Goal: Task Accomplishment & Management: Complete application form

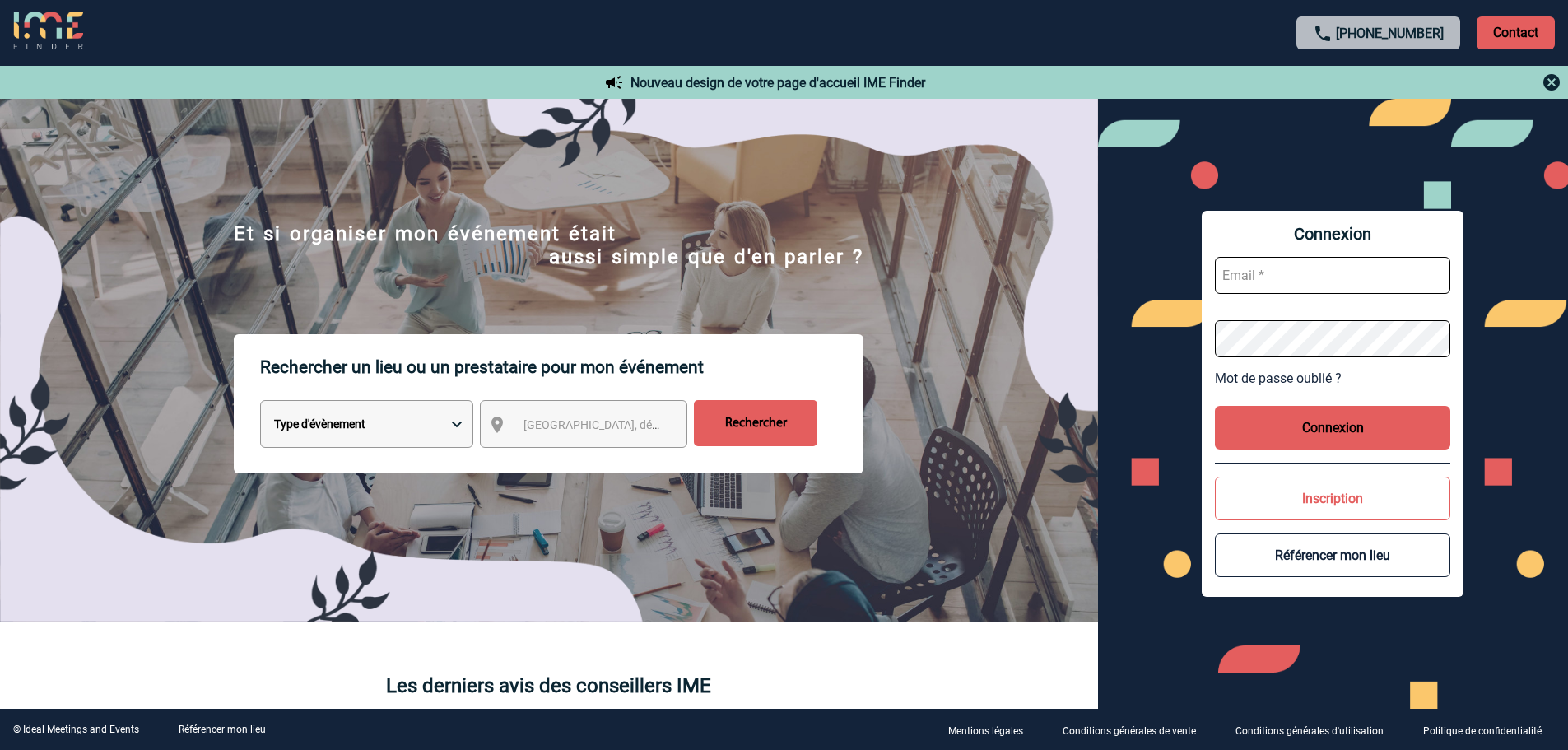
type input "mknopf@ime-groupe.com"
click at [1340, 425] on button "Connexion" at bounding box center [1333, 428] width 236 height 43
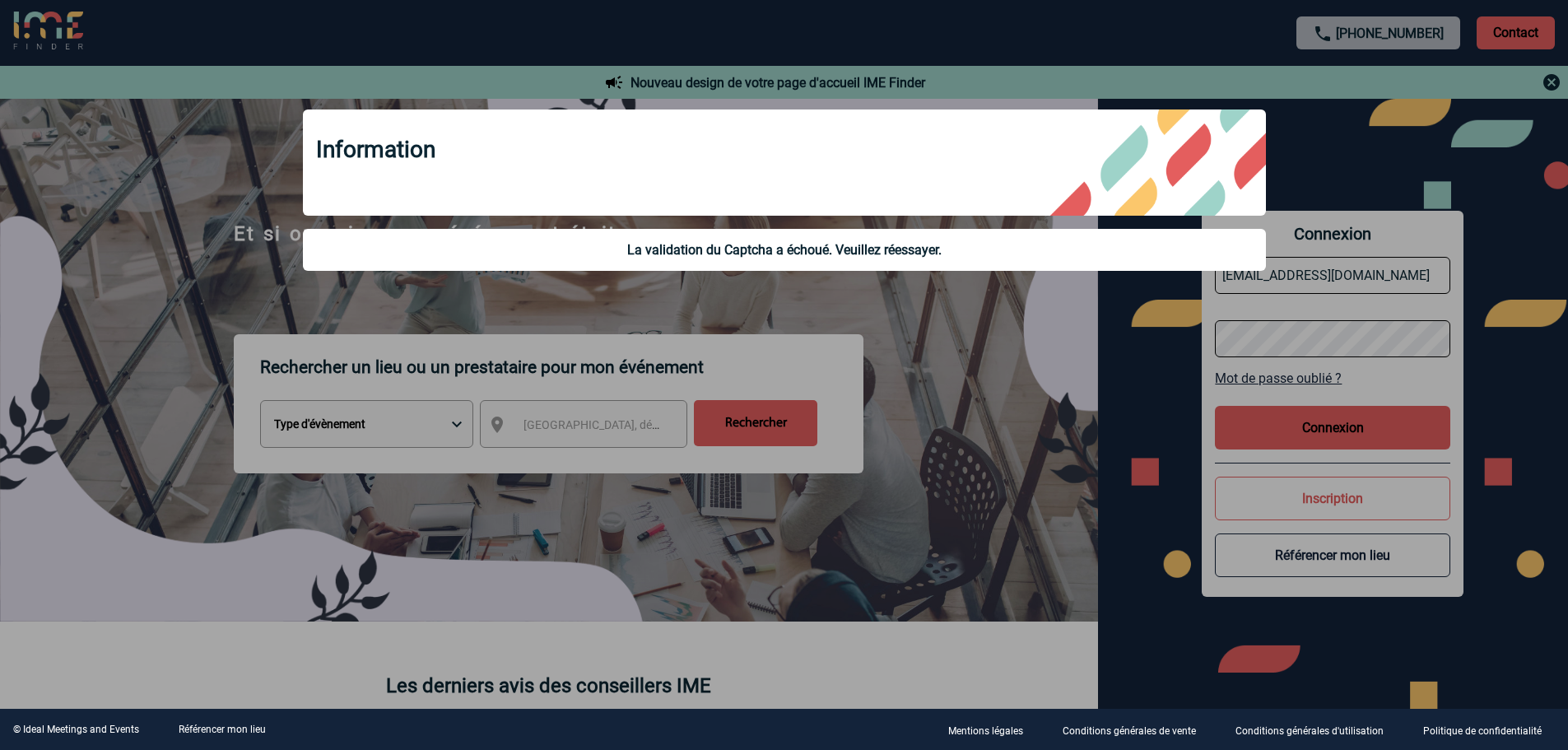
drag, startPoint x: 995, startPoint y: 462, endPoint x: 1011, endPoint y: 462, distance: 16.0
click at [997, 462] on div at bounding box center [784, 375] width 1568 height 750
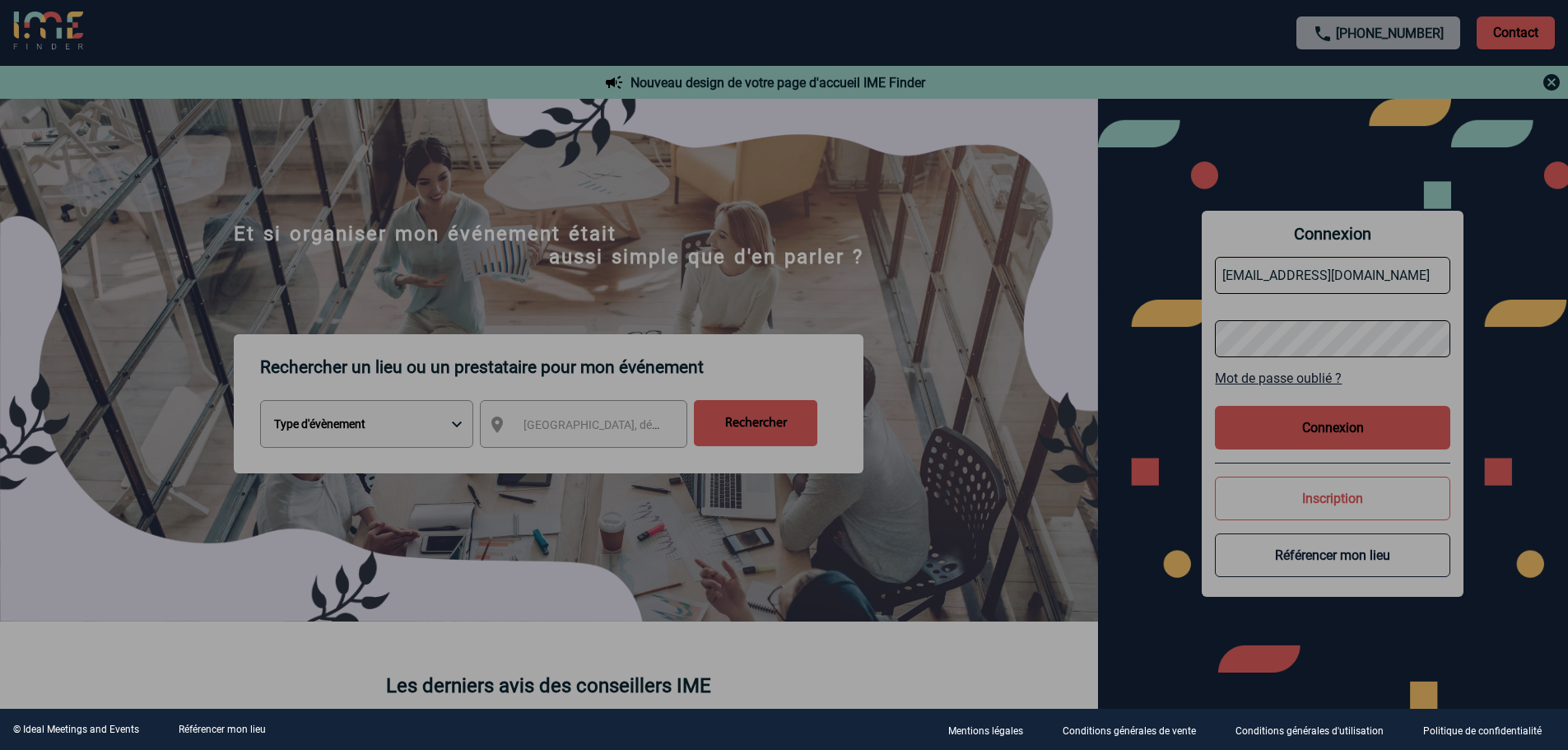
click at [1296, 431] on body "+33 1 45 72 07 14 Contact Contact Nouveau design de votre page d'accueil IME Fi…" at bounding box center [784, 375] width 1568 height 750
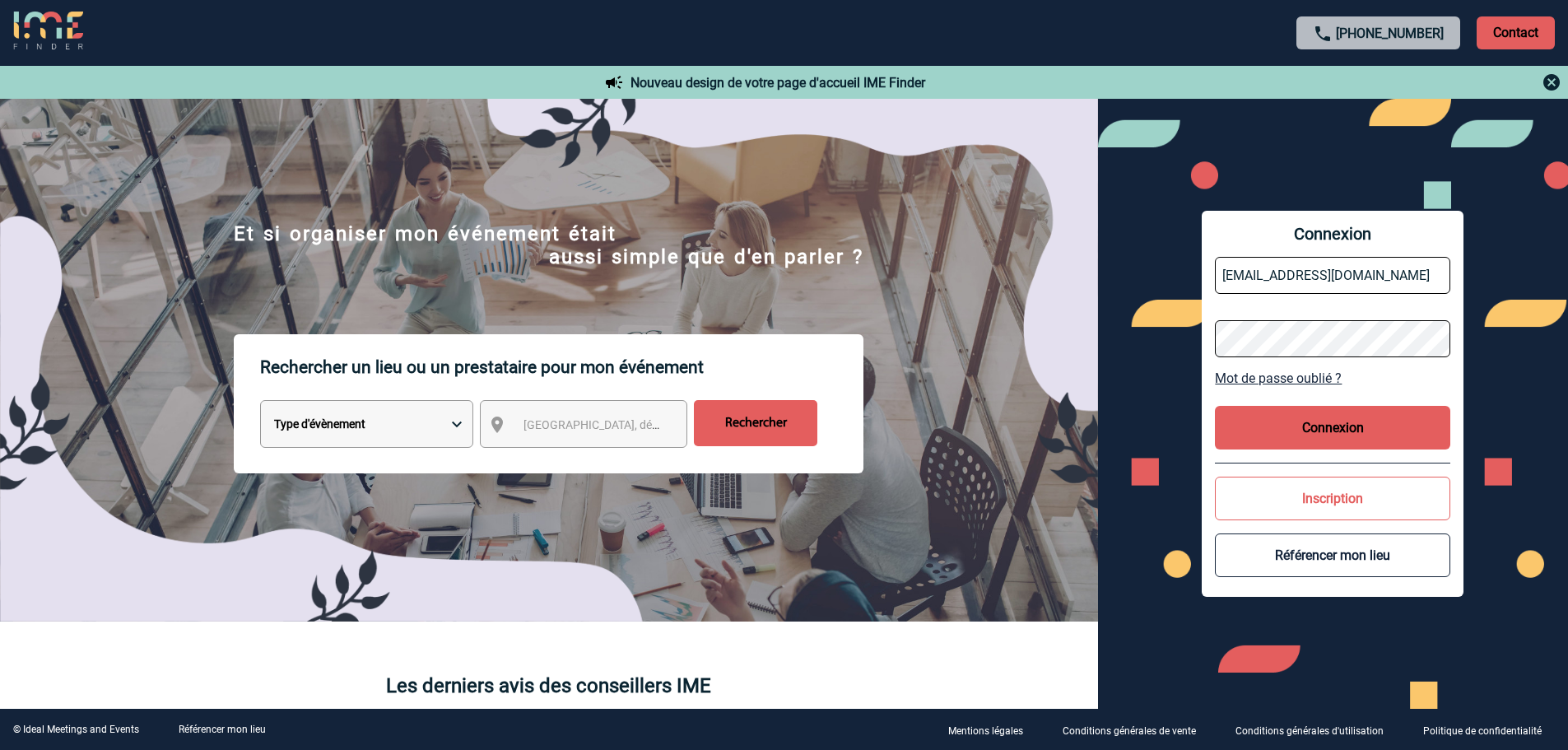
click at [1296, 430] on button "Connexion" at bounding box center [1333, 428] width 236 height 43
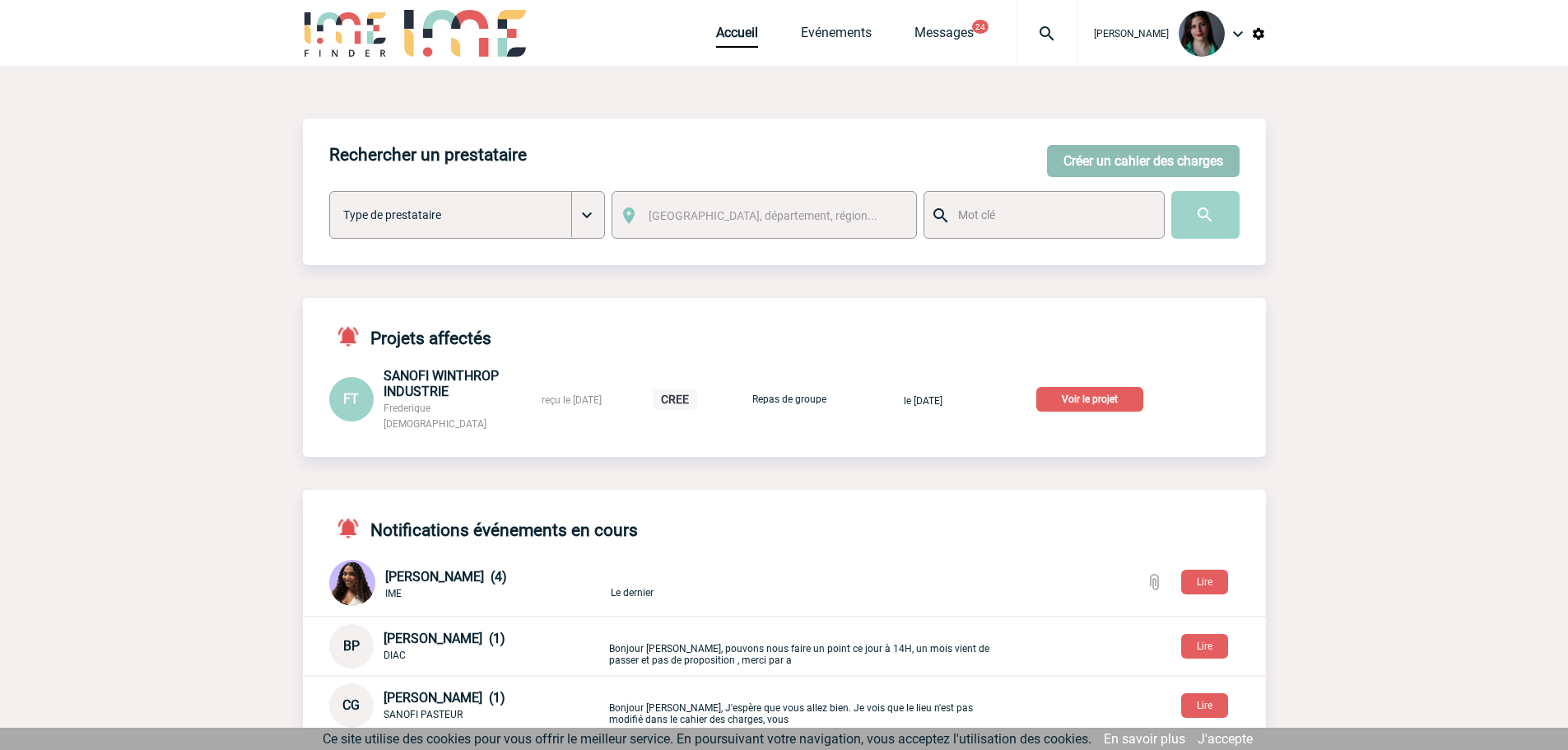
click at [1069, 166] on button "Créer un cahier des charges" at bounding box center [1143, 161] width 192 height 32
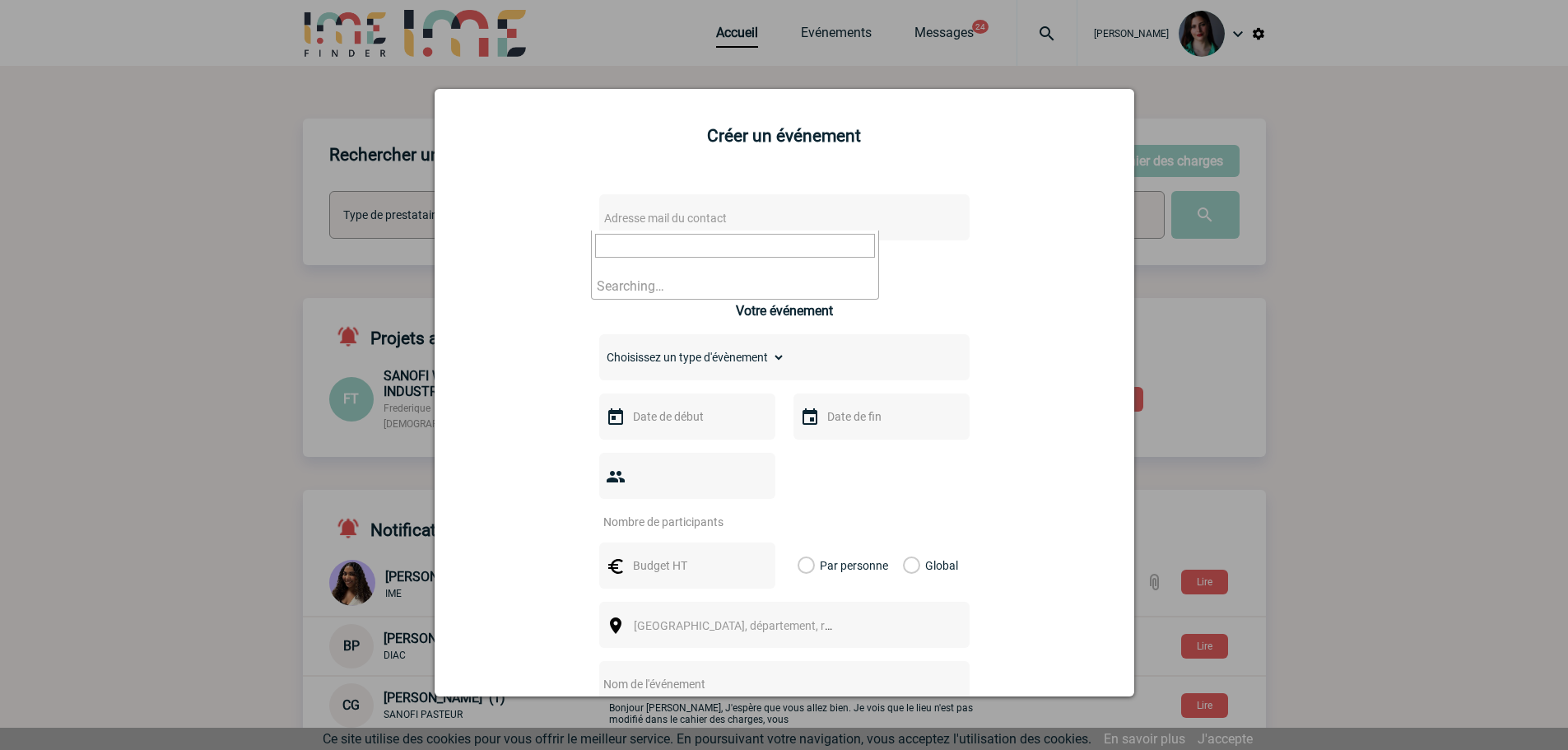
click at [699, 220] on span "Adresse mail du contact" at bounding box center [665, 218] width 123 height 13
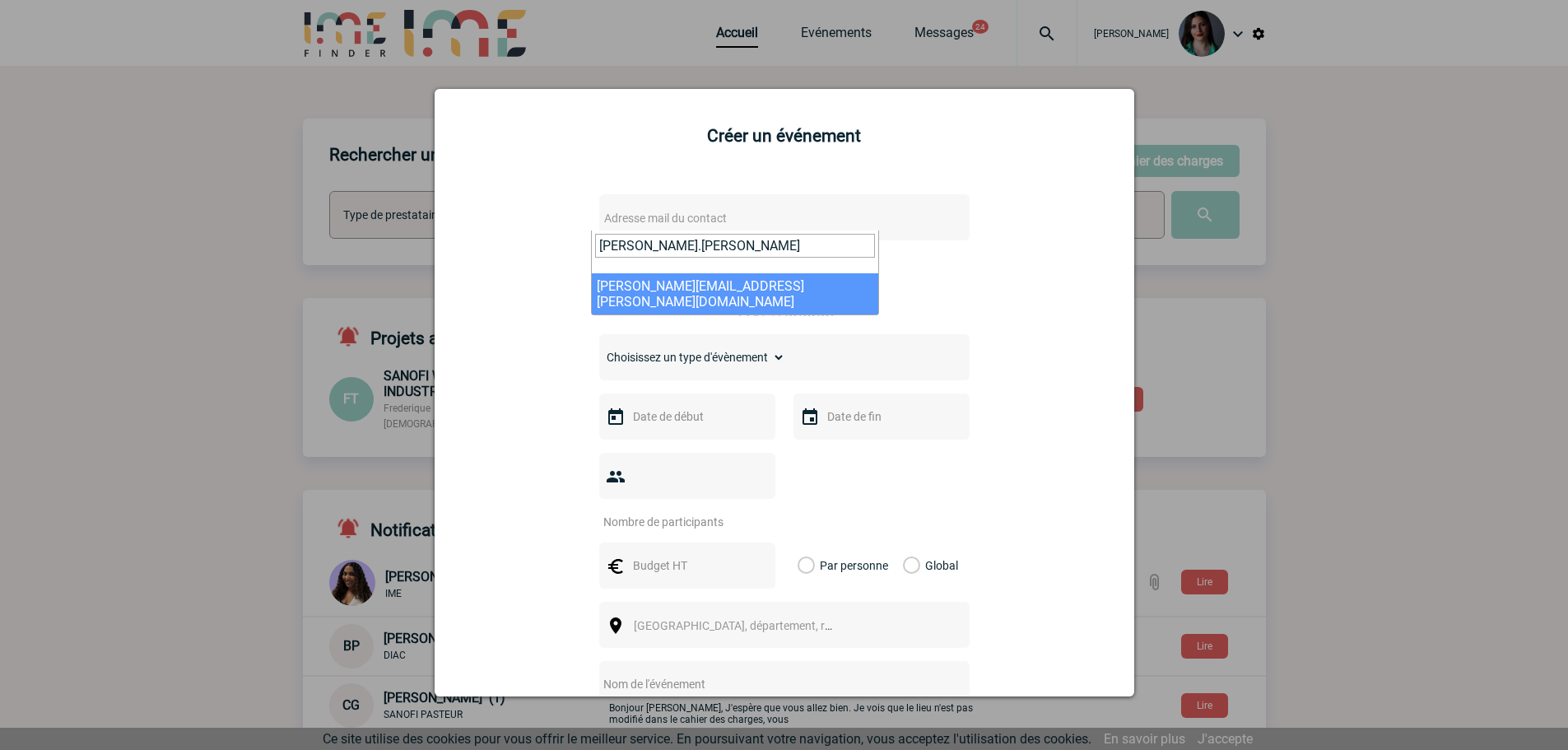
type input "[PERSON_NAME].[PERSON_NAME]"
select select "127278"
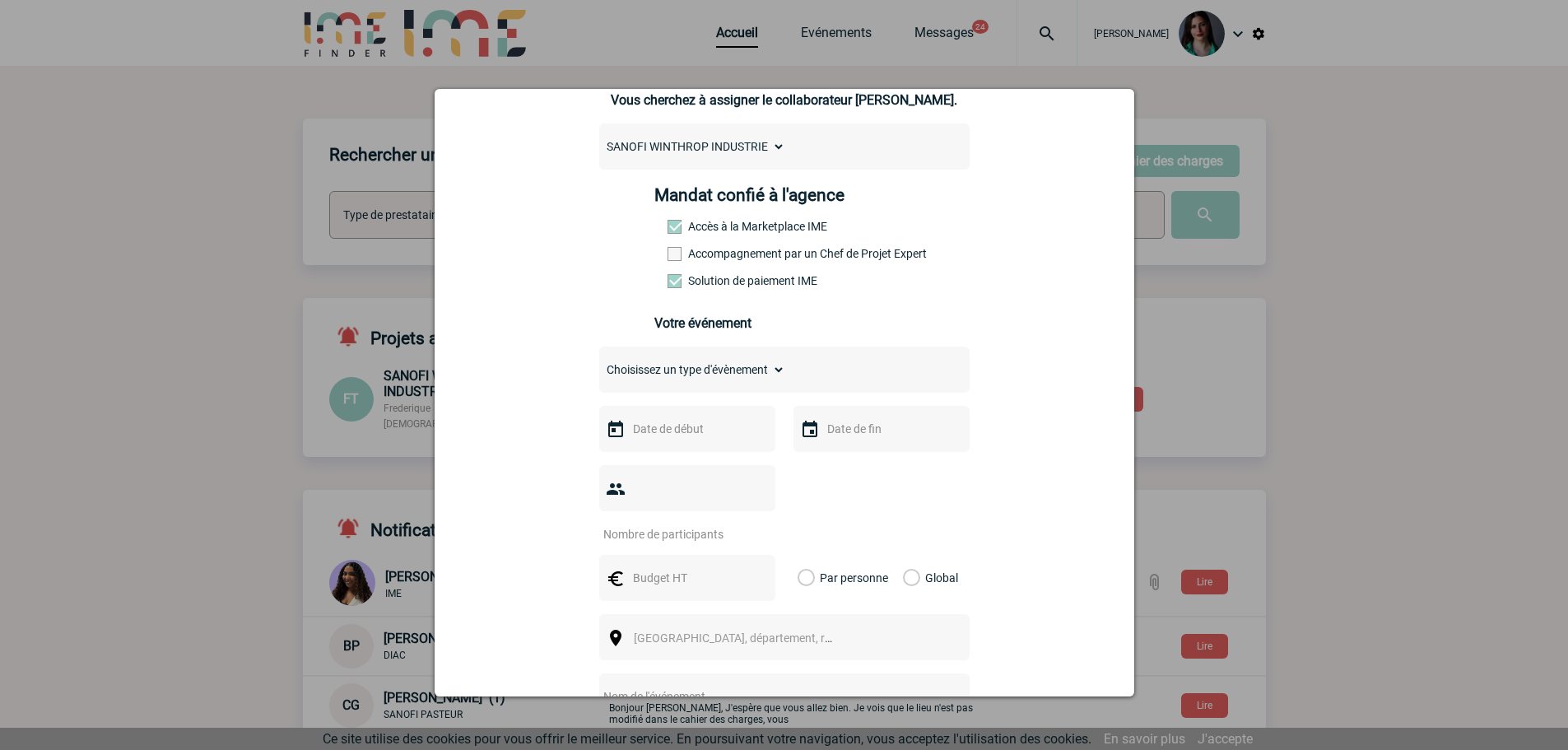
scroll to position [165, 0]
click at [675, 430] on input "text" at bounding box center [685, 428] width 114 height 22
click at [834, 462] on span "Suivant" at bounding box center [837, 462] width 13 height 13
click at [705, 518] on link "1" at bounding box center [705, 526] width 30 height 29
type input "[DATE]"
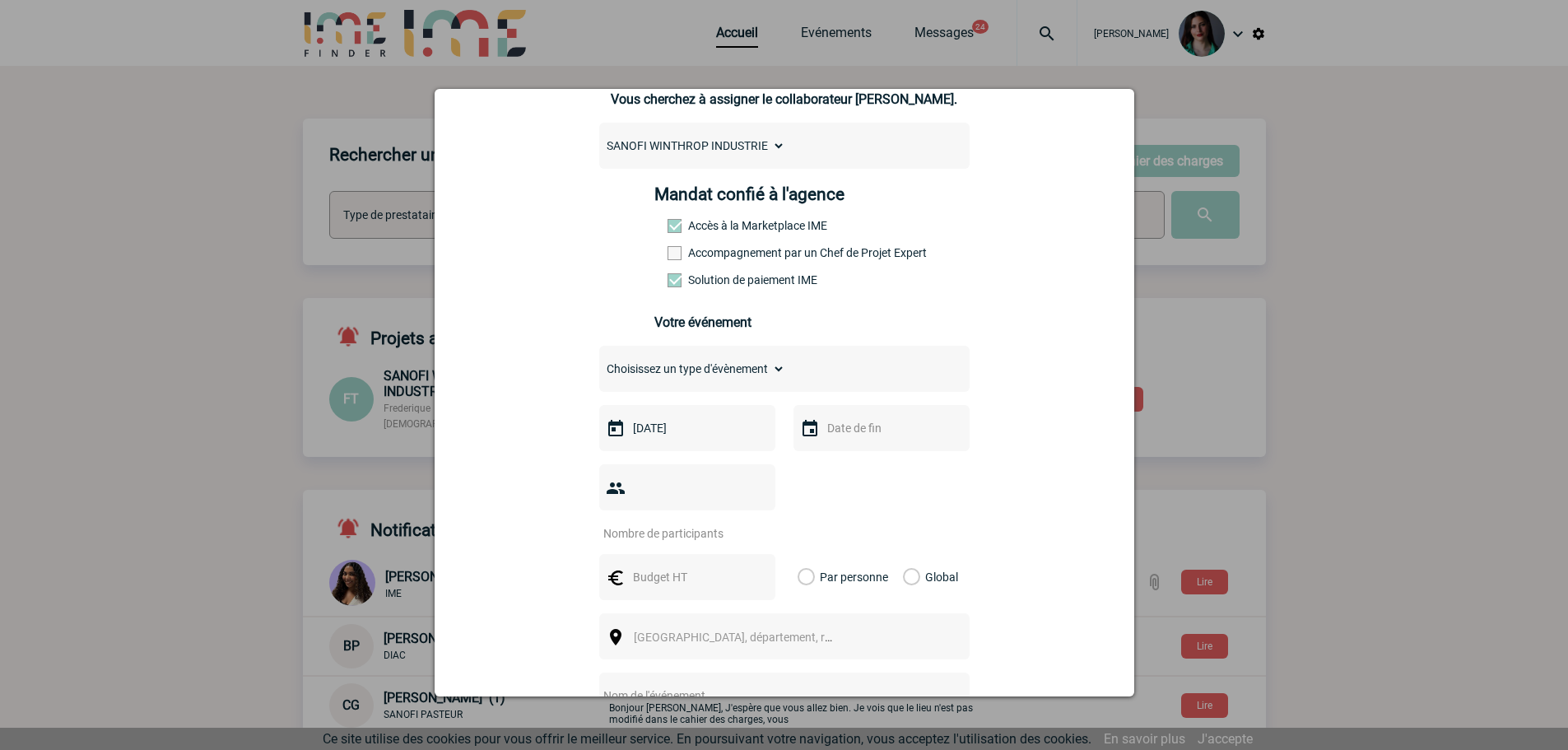
click at [848, 435] on input "text" at bounding box center [880, 428] width 114 height 22
click at [934, 524] on link "2" at bounding box center [932, 526] width 30 height 29
type input "[DATE]"
click at [741, 523] on input "number" at bounding box center [676, 533] width 155 height 22
type input "15"
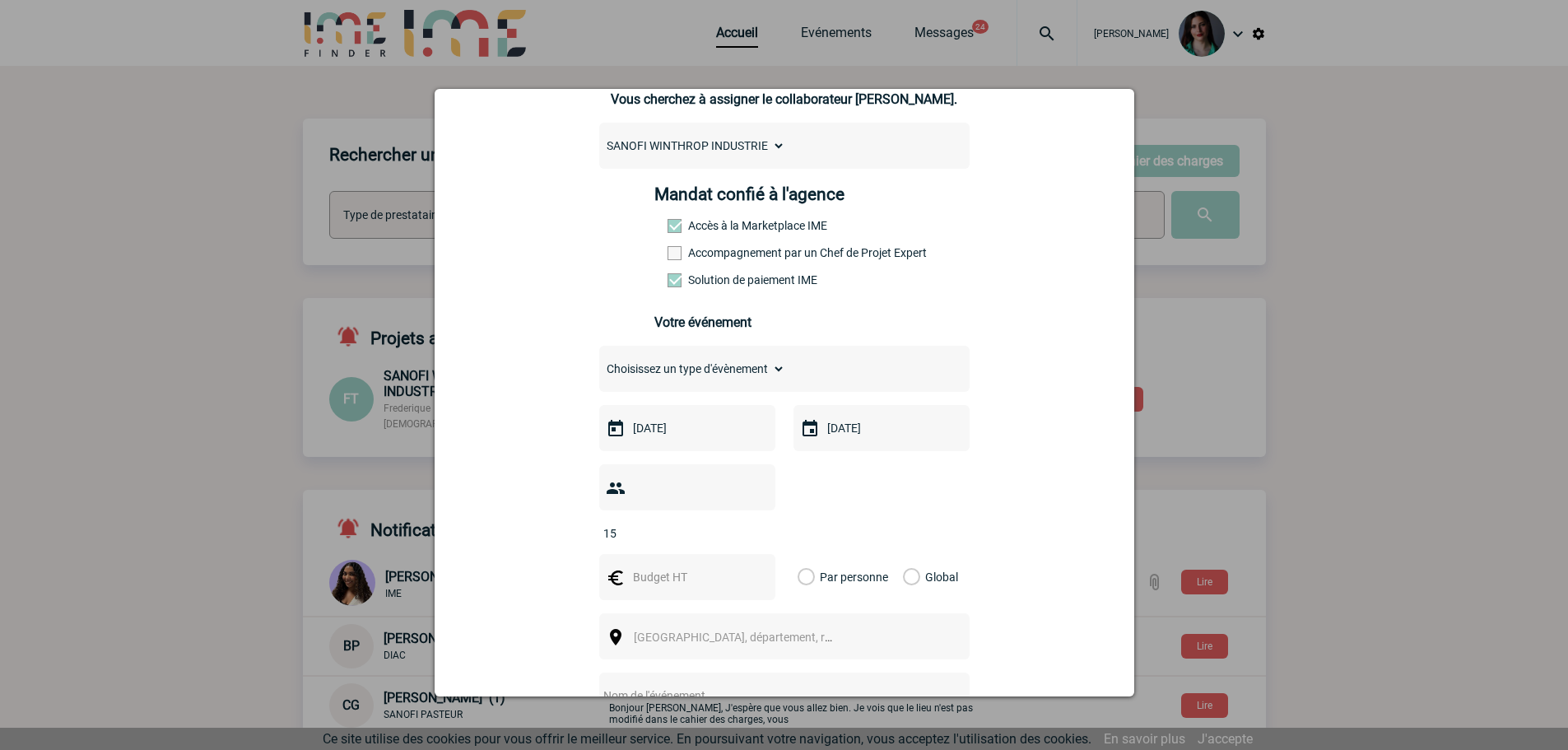
click at [687, 567] on input "text" at bounding box center [685, 578] width 114 height 22
click at [905, 555] on label "Global" at bounding box center [908, 577] width 11 height 46
click at [0, 0] on input "Global" at bounding box center [0, 0] width 0 height 0
click at [659, 567] on input "1200" at bounding box center [685, 578] width 114 height 22
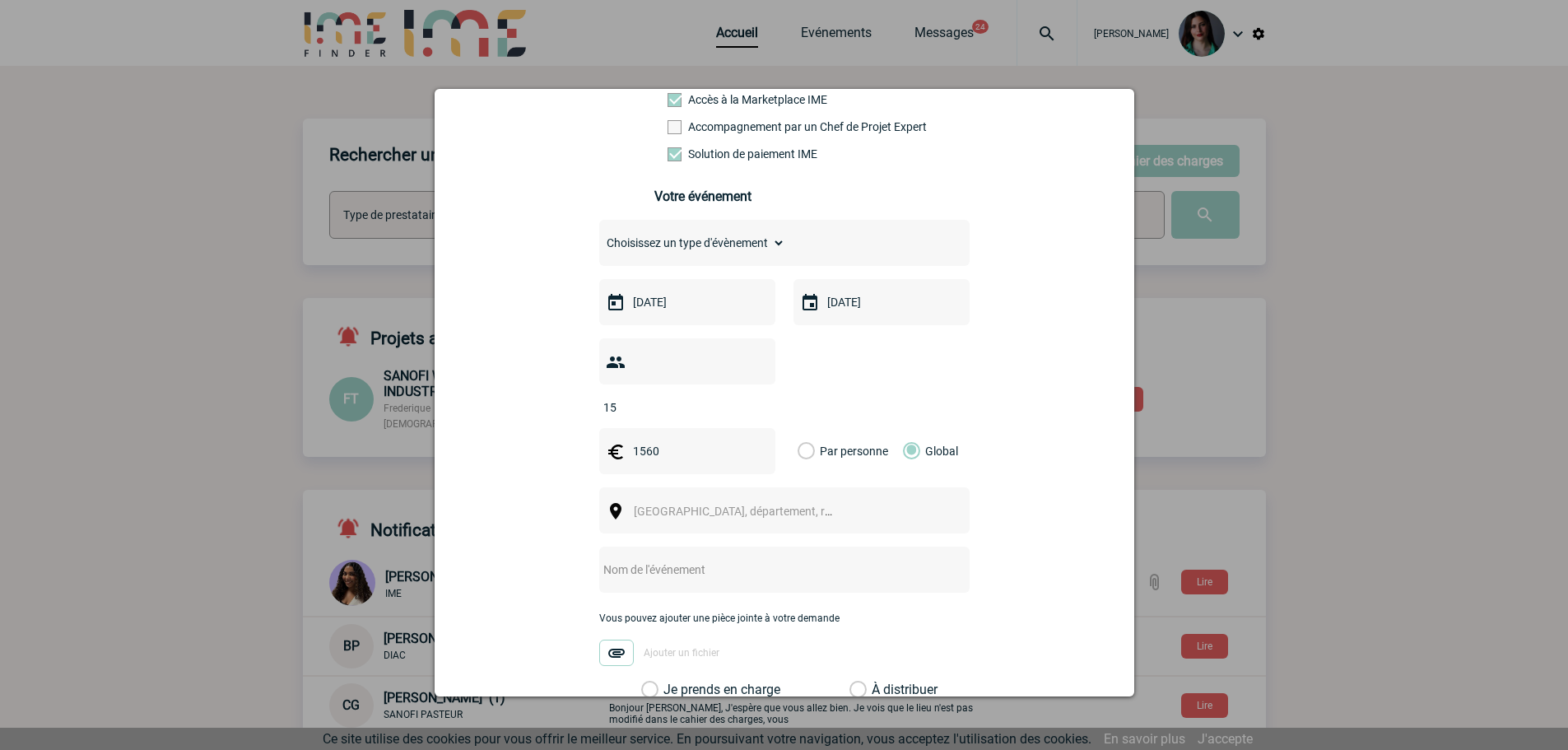
scroll to position [411, 0]
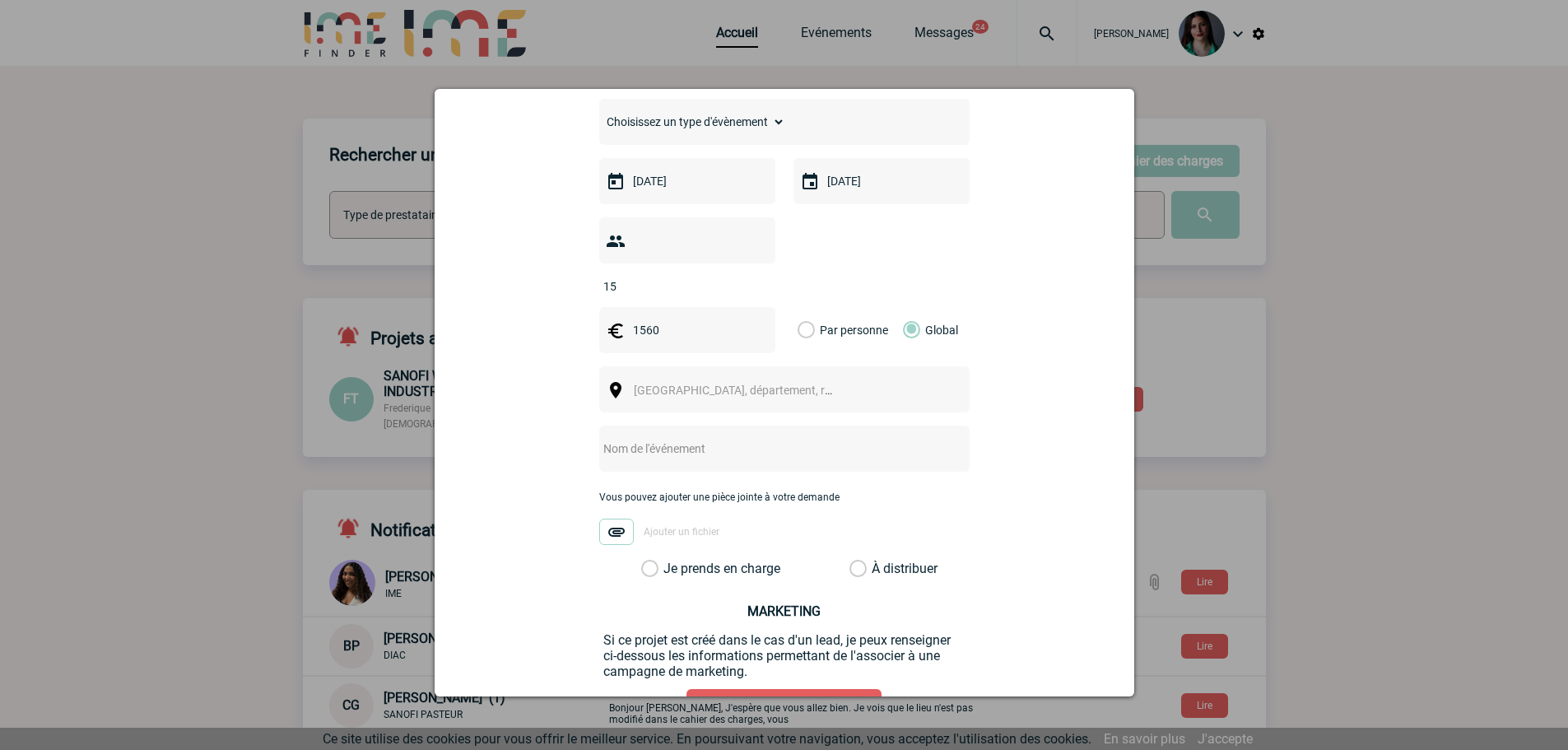
type input "1560"
click at [705, 384] on span "[GEOGRAPHIC_DATA], département, région..." at bounding box center [748, 390] width 229 height 13
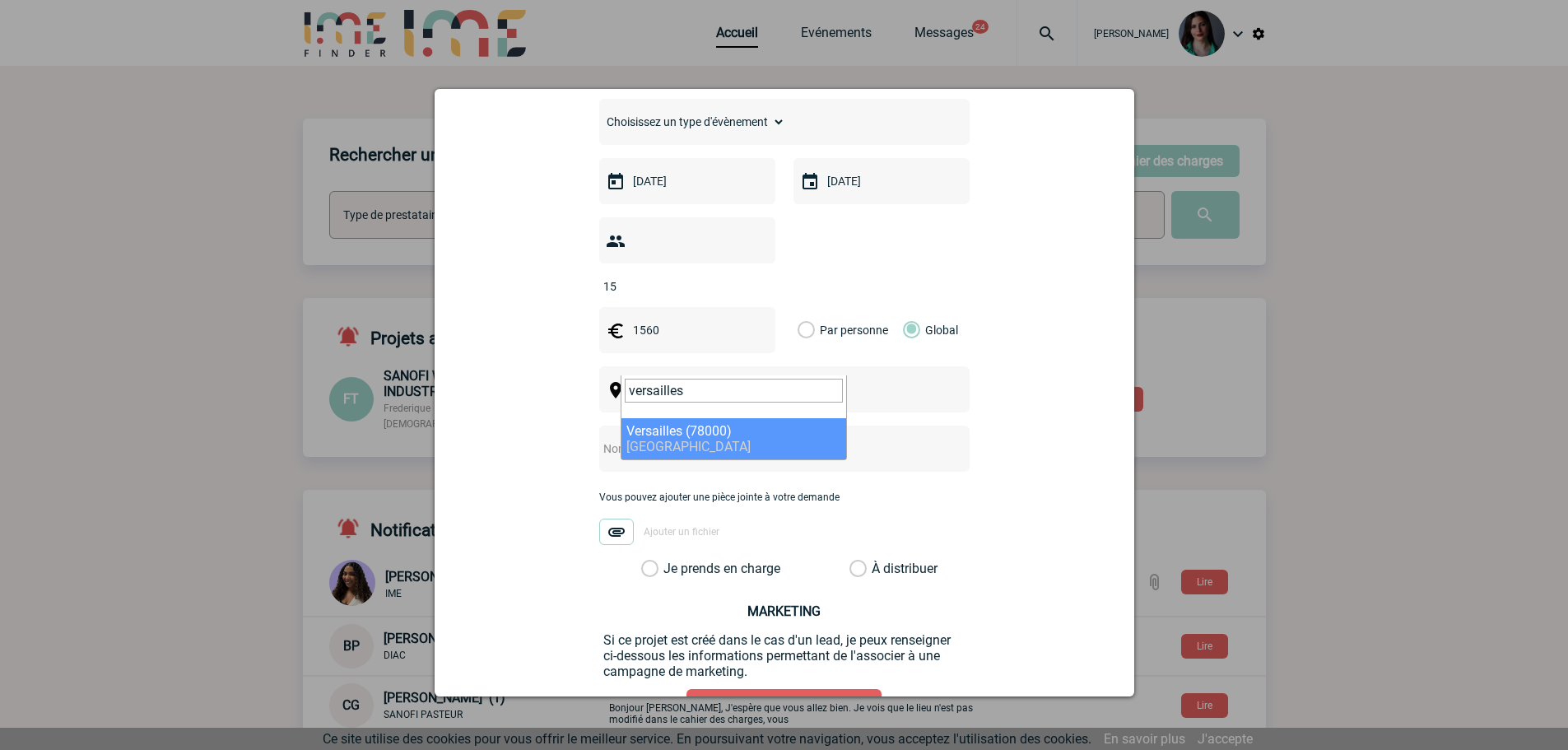
type input "versailles"
select select "1025"
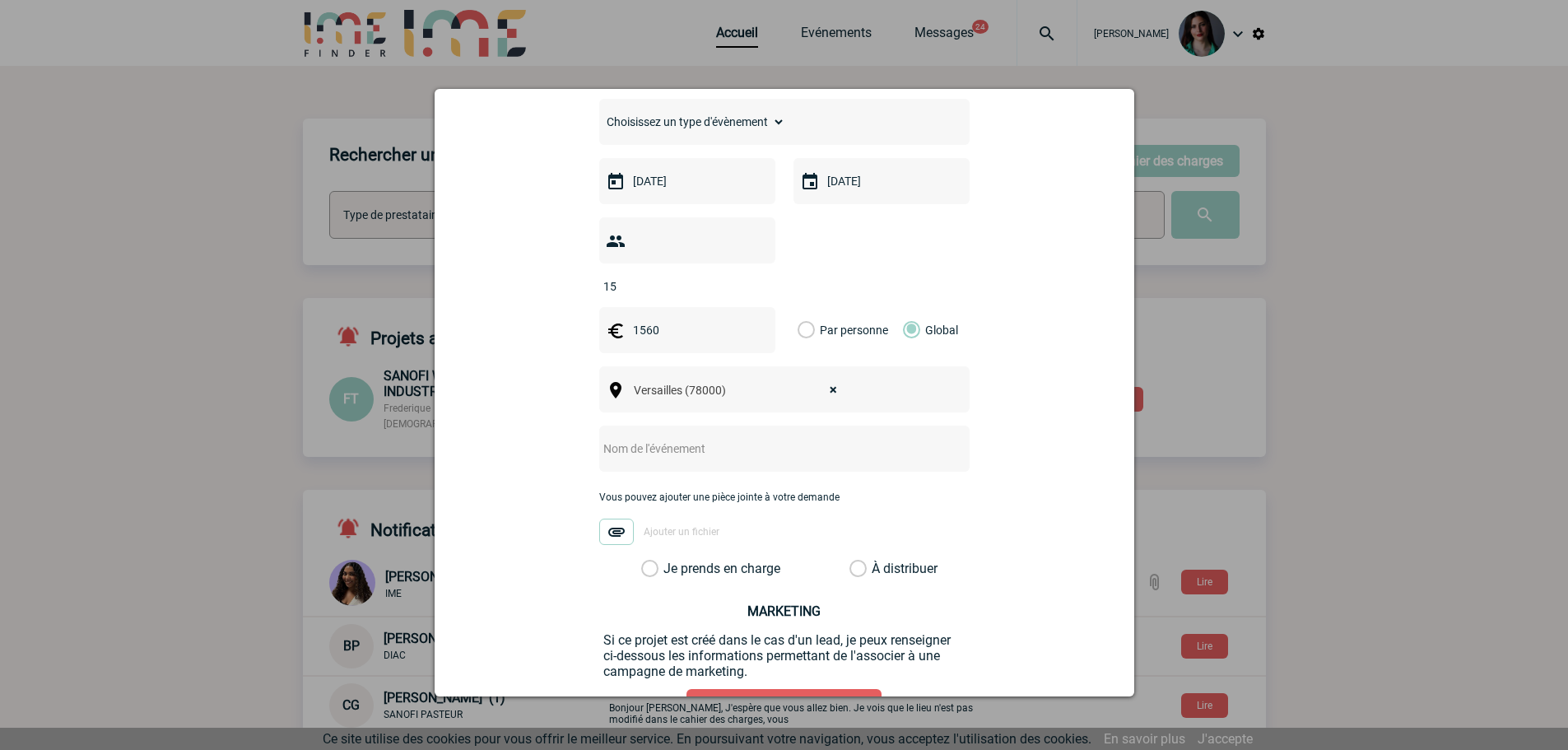
click at [660, 438] on input "text" at bounding box center [762, 449] width 327 height 22
type input "EGG EVENTS"
click at [641, 561] on label "Je prends en charge" at bounding box center [654, 569] width 28 height 17
click at [0, 0] on input "Je prends en charge" at bounding box center [0, 0] width 0 height 0
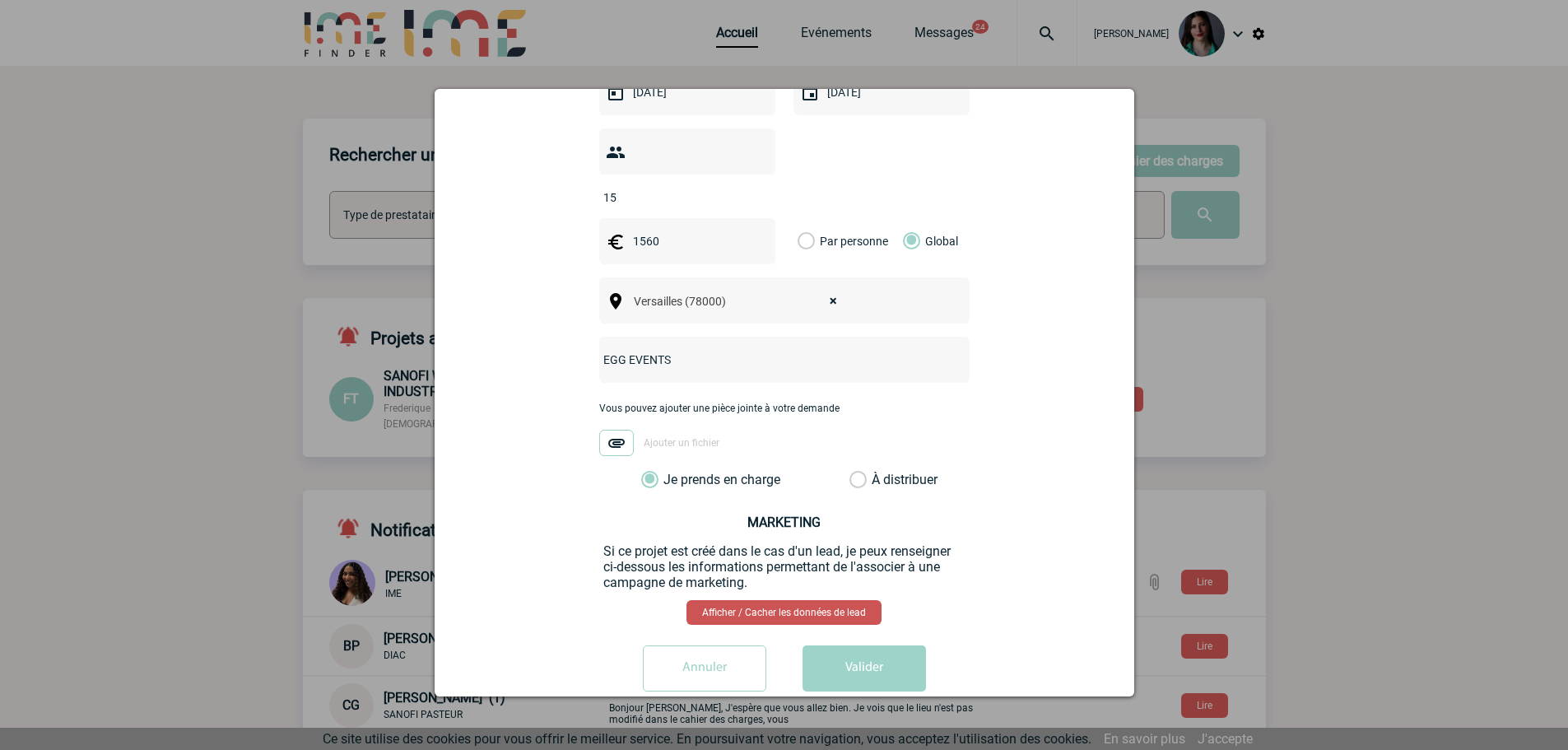
scroll to position [507, 0]
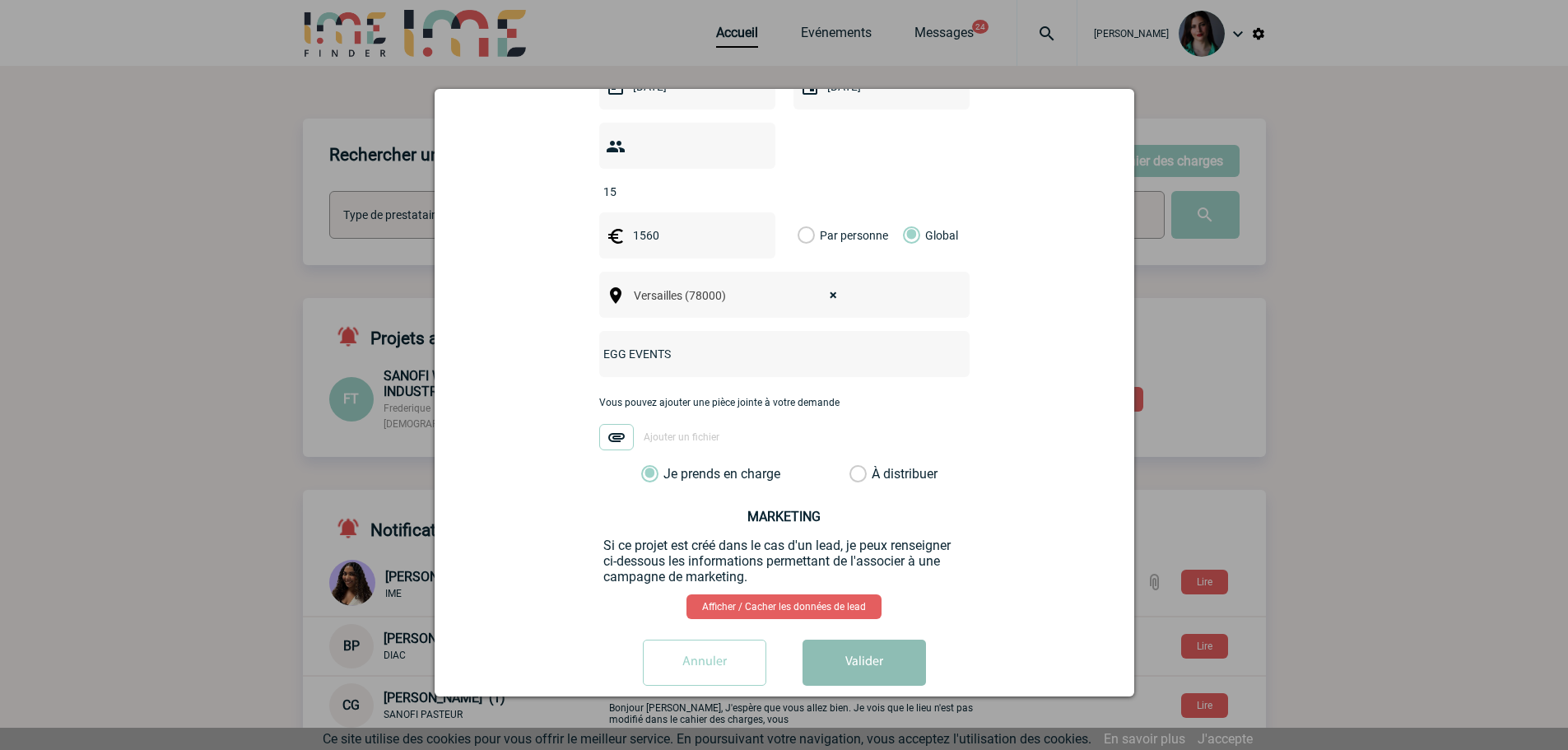
click at [839, 640] on button "Valider" at bounding box center [864, 662] width 124 height 46
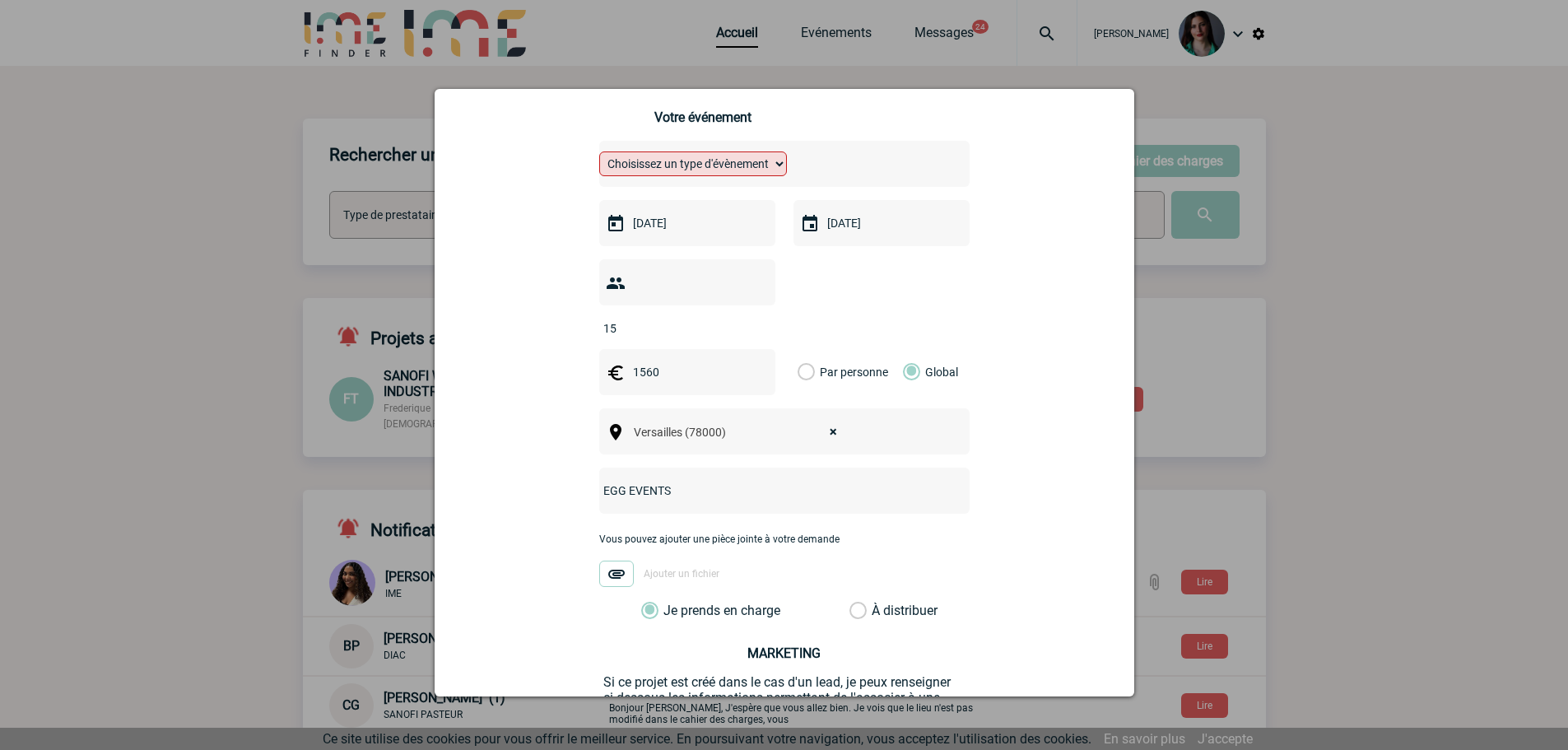
scroll to position [94, 0]
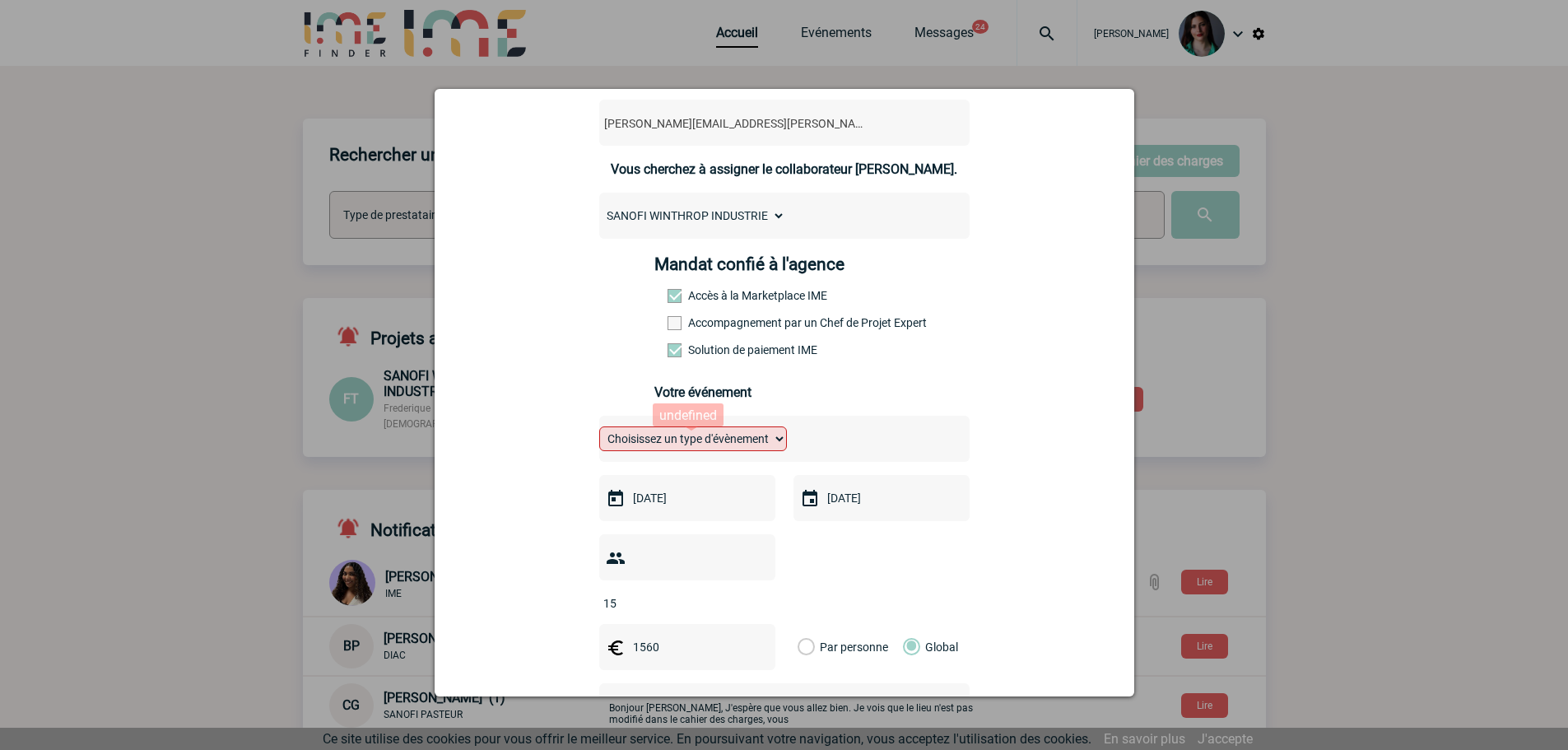
click at [769, 441] on select "Choisissez un type d'évènement Séminaire avec nuitée Séminaire sans nuitée Repa…" at bounding box center [693, 439] width 188 height 25
select select "1"
click at [599, 431] on select "Choisissez un type d'évènement Séminaire avec nuitée Séminaire sans nuitée Repa…" at bounding box center [693, 439] width 188 height 25
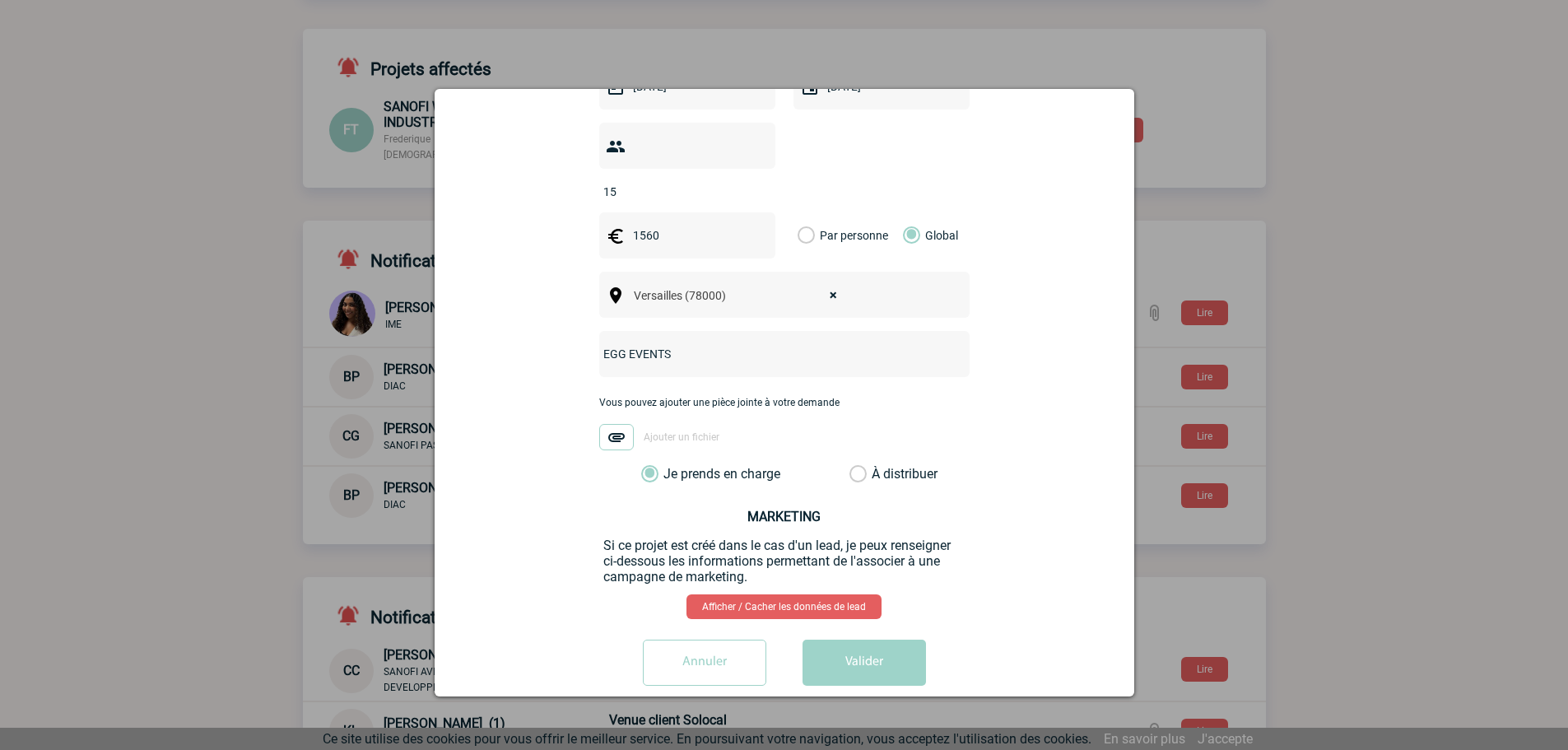
scroll to position [473, 0]
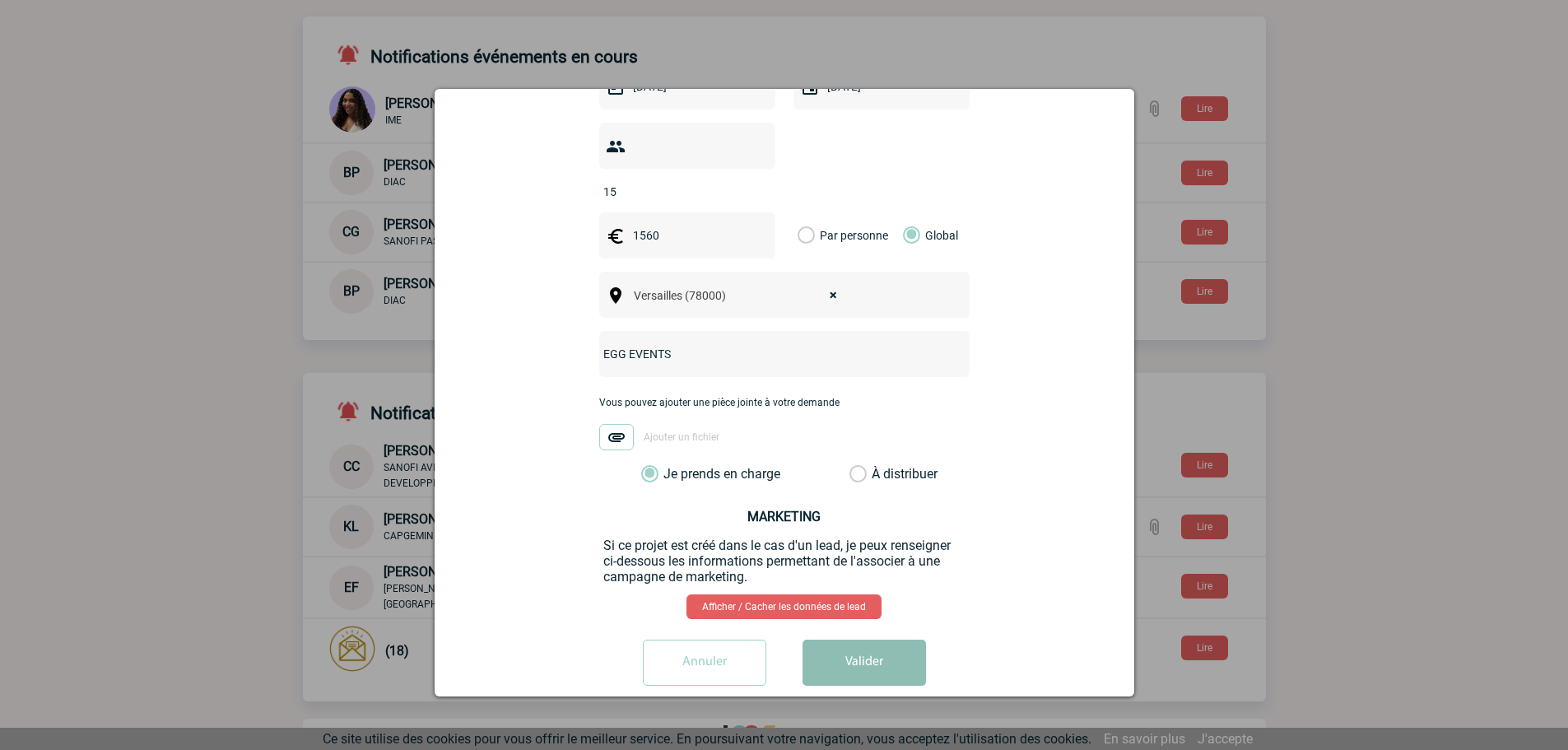
click at [847, 642] on button "Valider" at bounding box center [864, 662] width 124 height 46
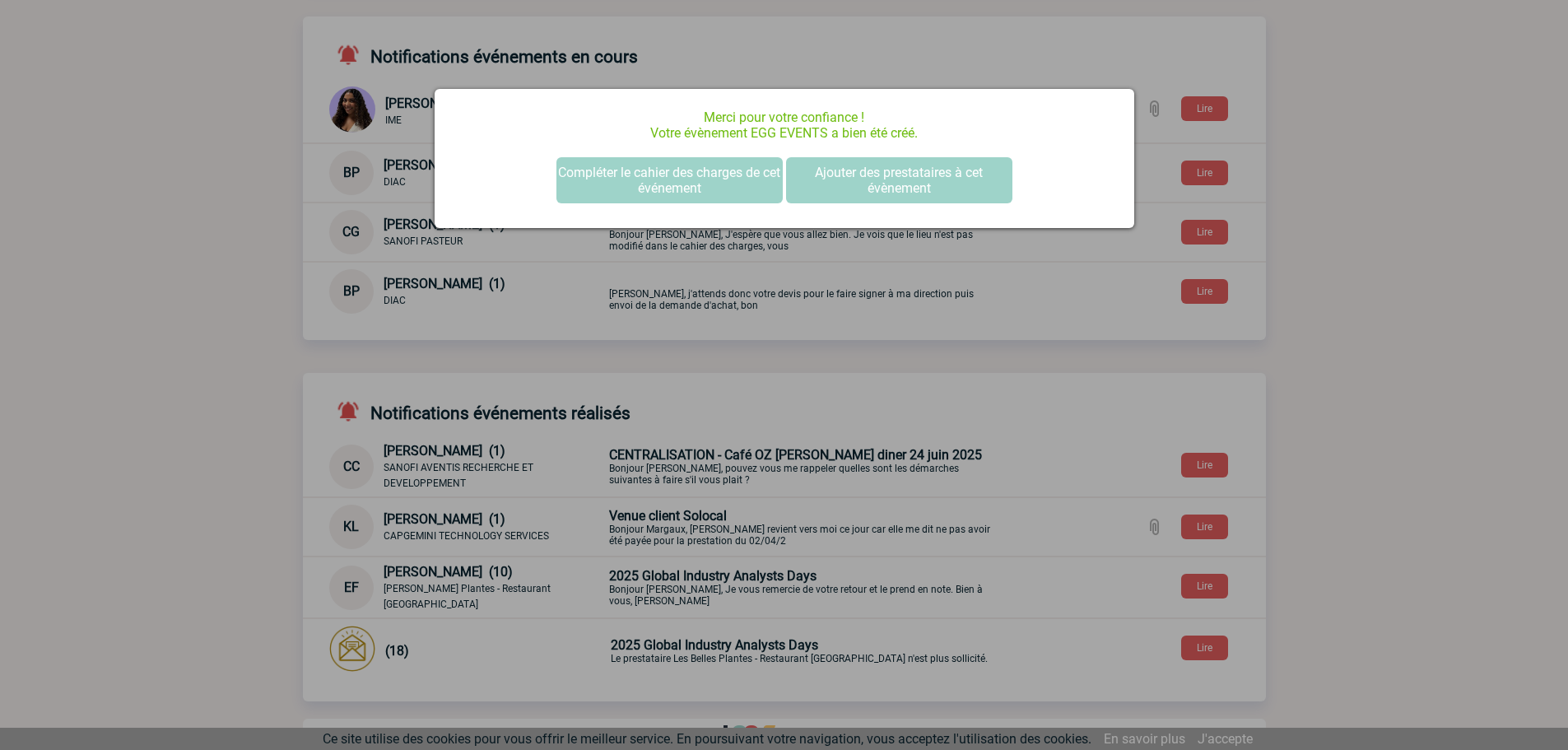
scroll to position [0, 0]
click at [1368, 197] on div at bounding box center [784, 375] width 1568 height 750
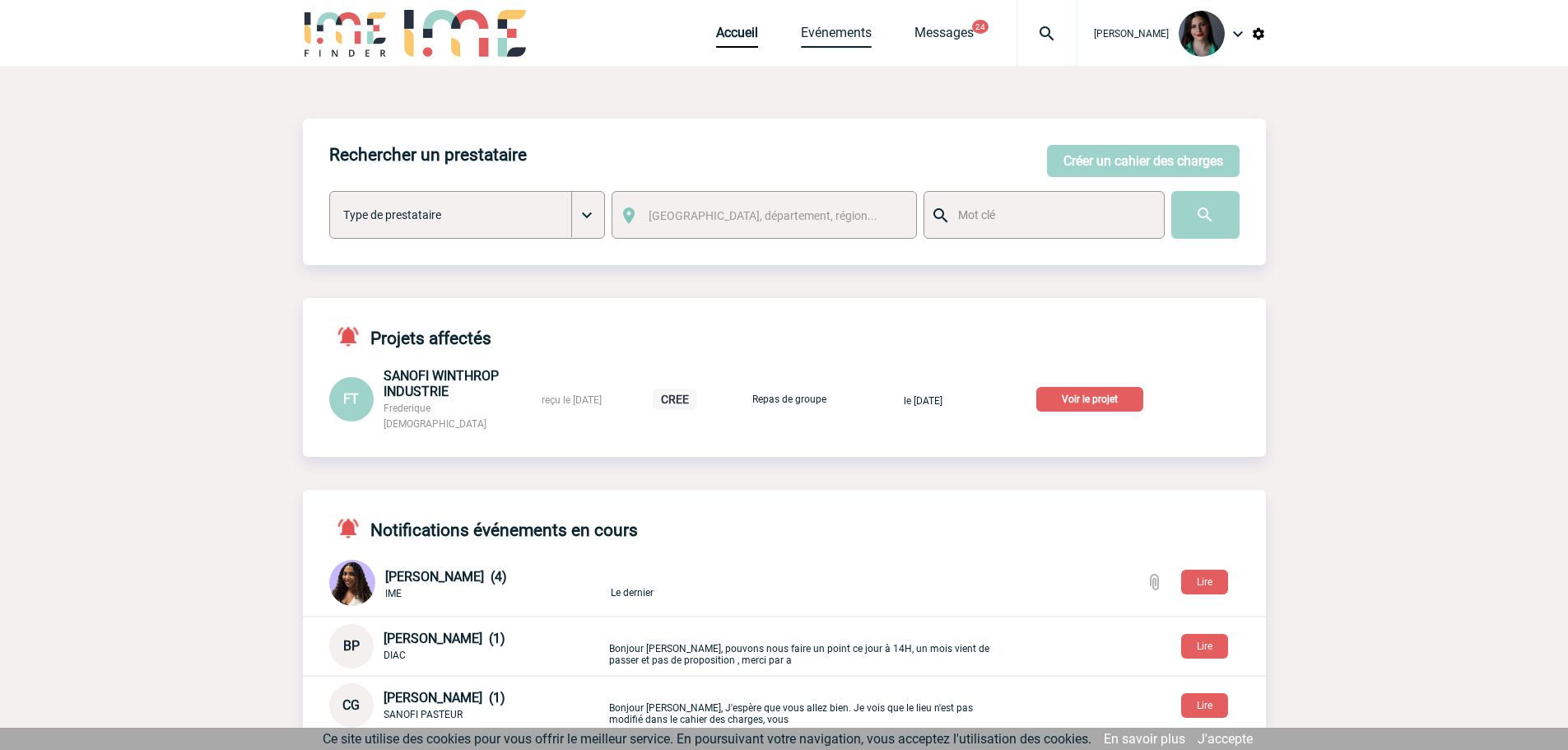
click at [845, 31] on link "Evénements" at bounding box center [836, 37] width 71 height 23
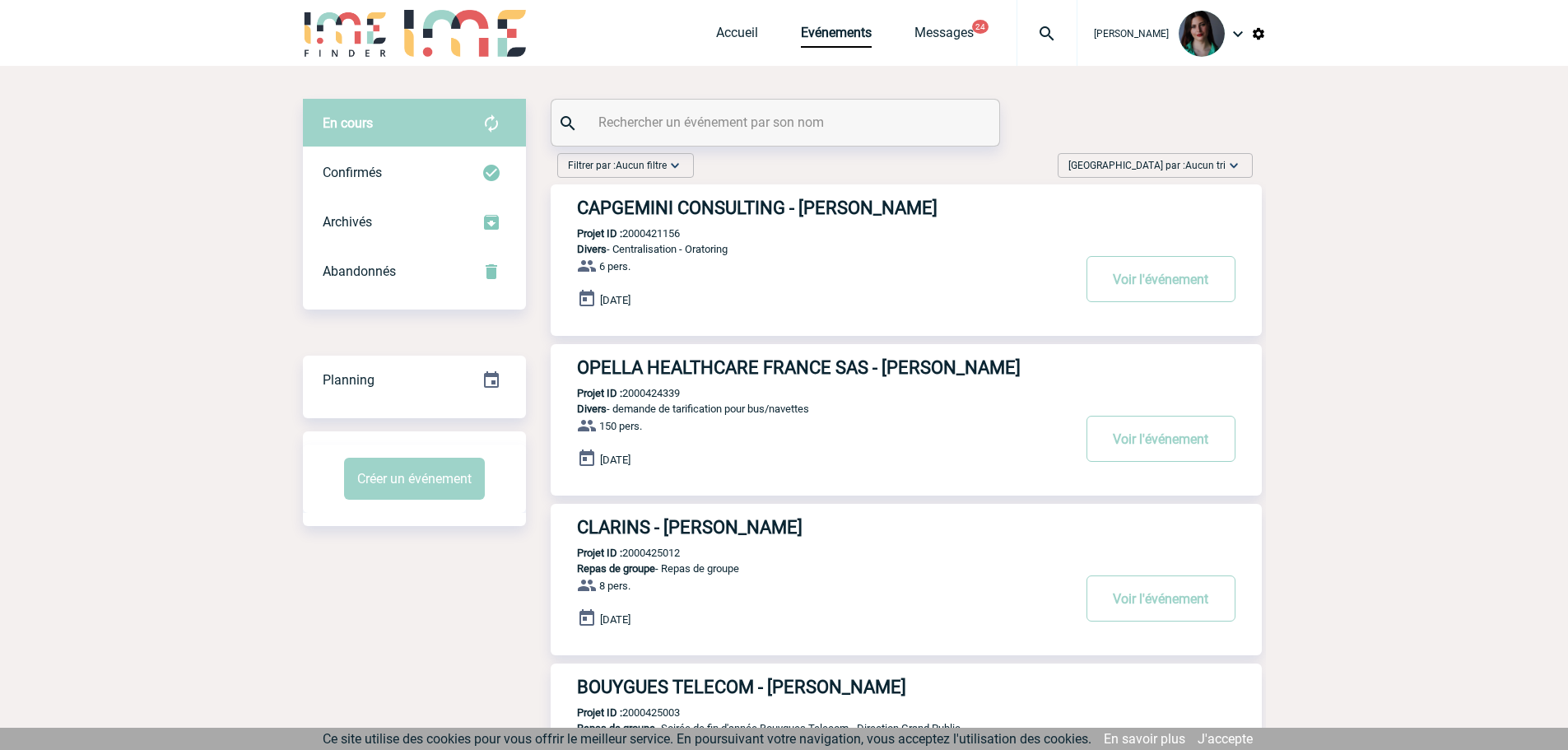
click at [1159, 171] on span "[GEOGRAPHIC_DATA] par : Aucun tri" at bounding box center [1147, 166] width 157 height 17
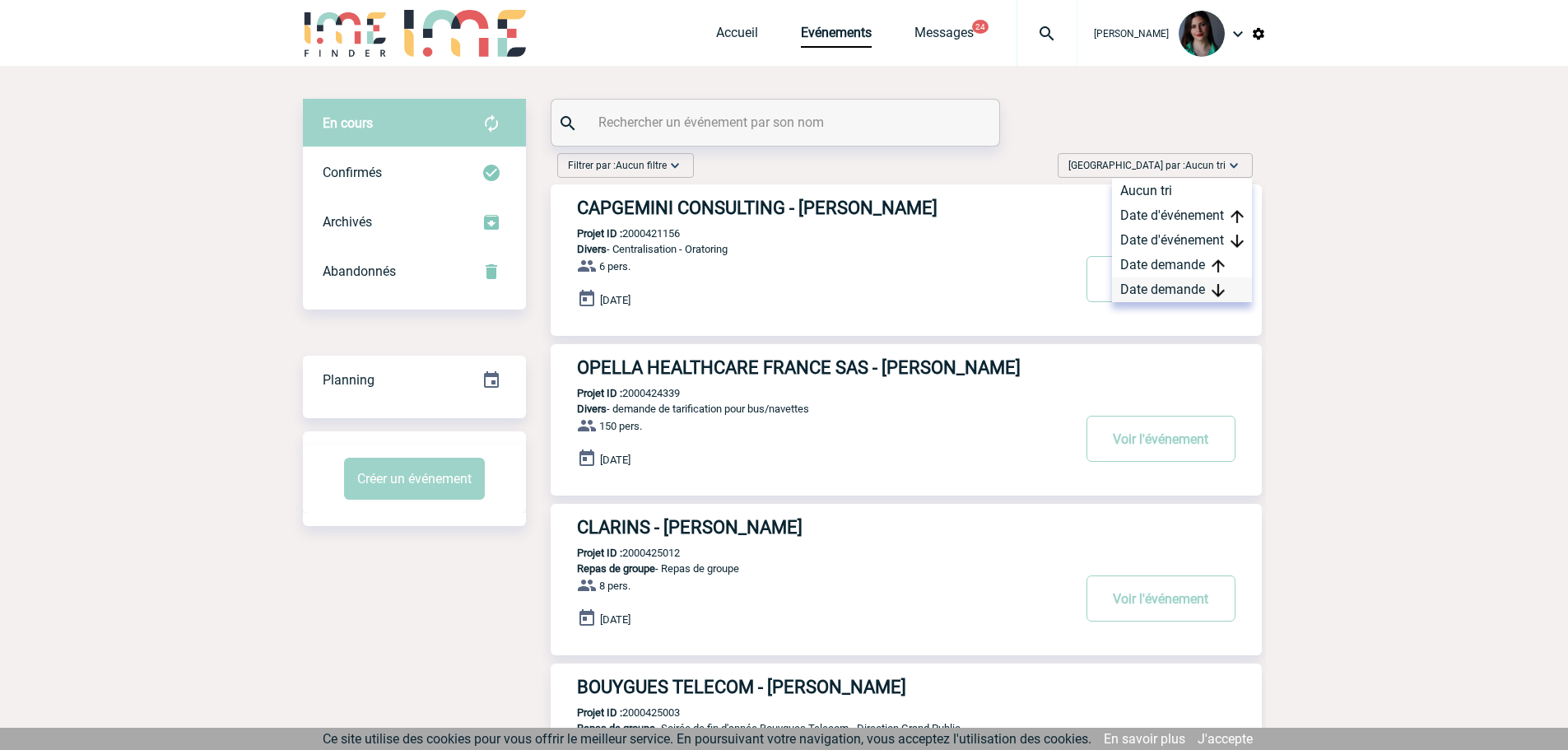
click at [1166, 284] on div "Date demande" at bounding box center [1182, 290] width 140 height 25
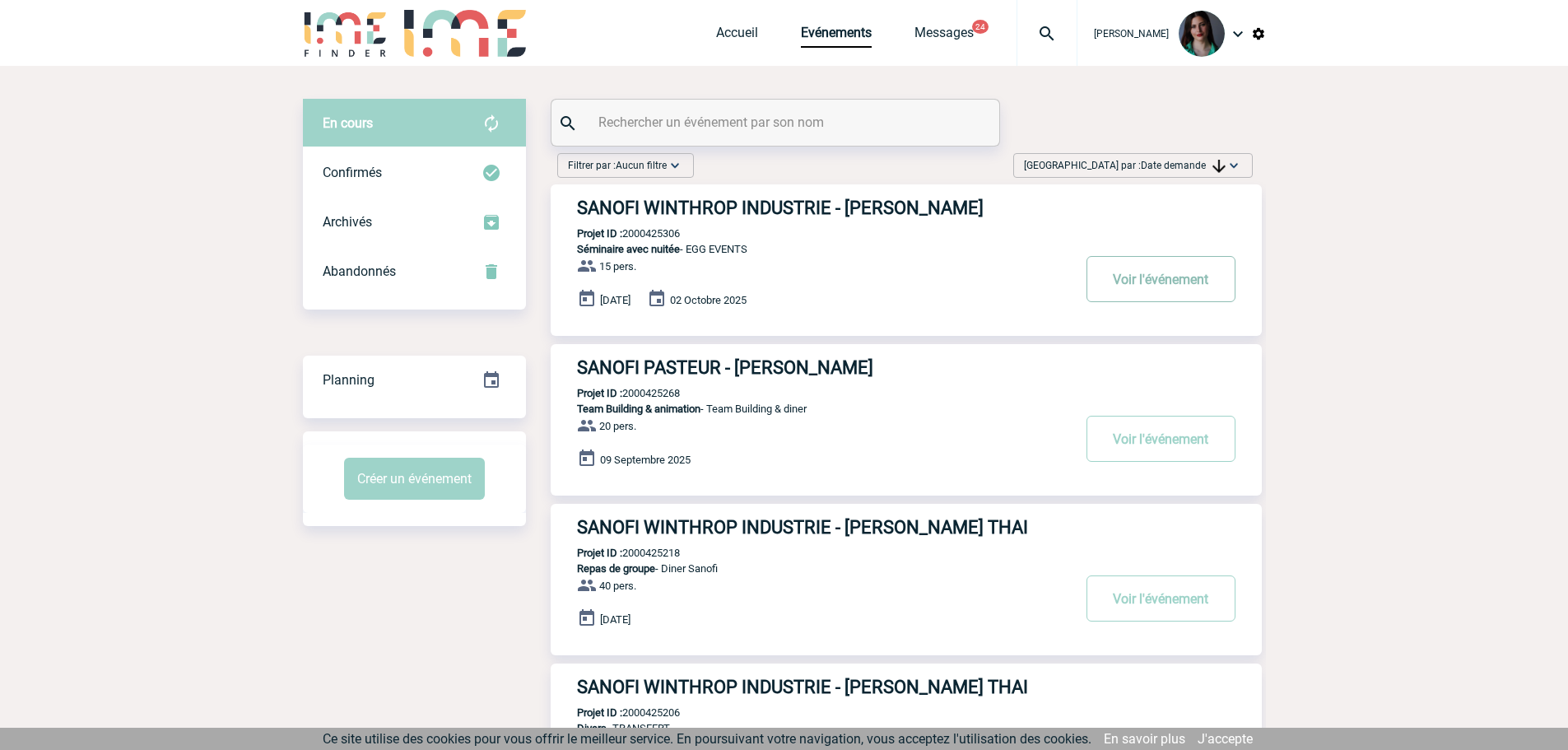
click at [1148, 271] on button "Voir l'événement" at bounding box center [1161, 278] width 149 height 46
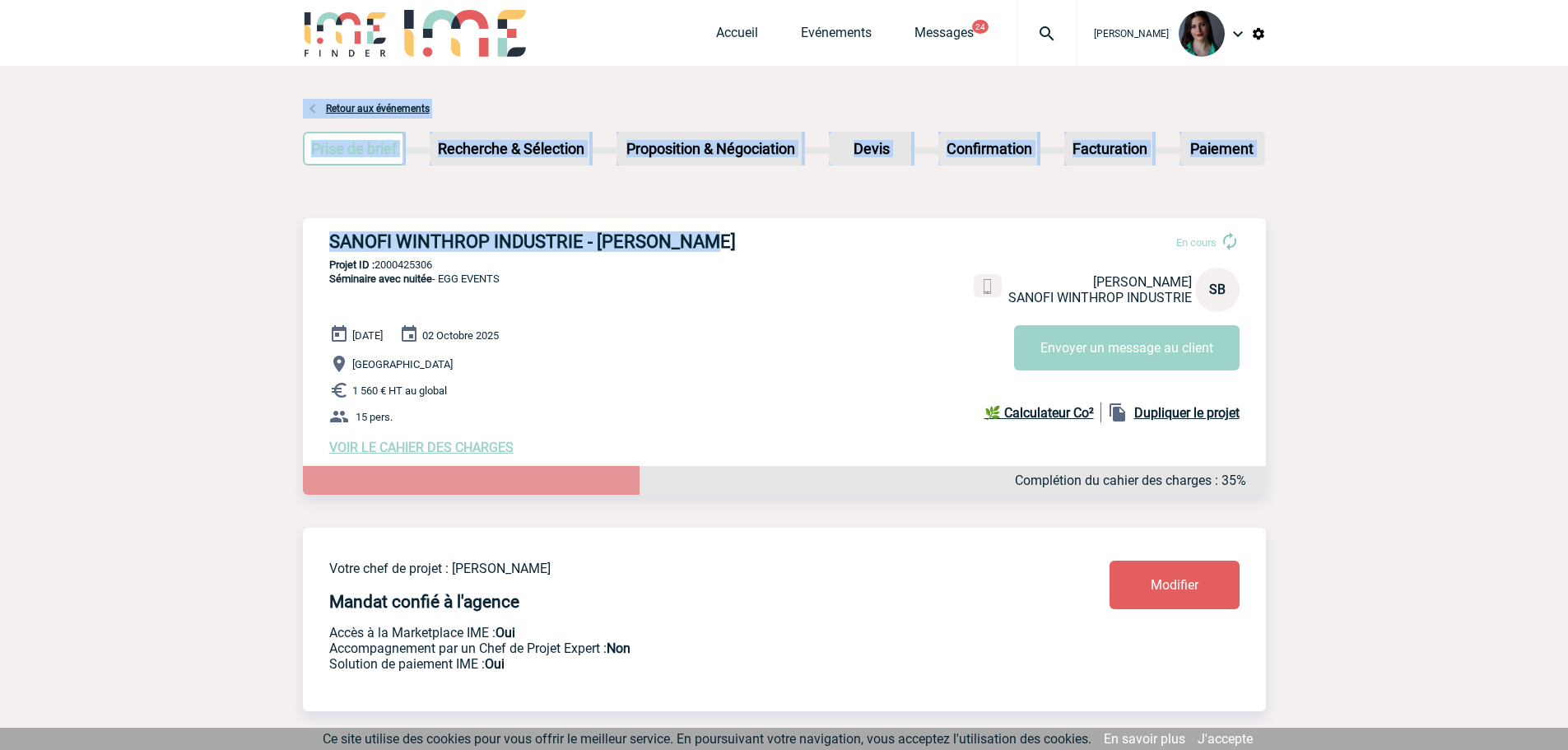
drag, startPoint x: 712, startPoint y: 241, endPoint x: 658, endPoint y: 338, distance: 111.0
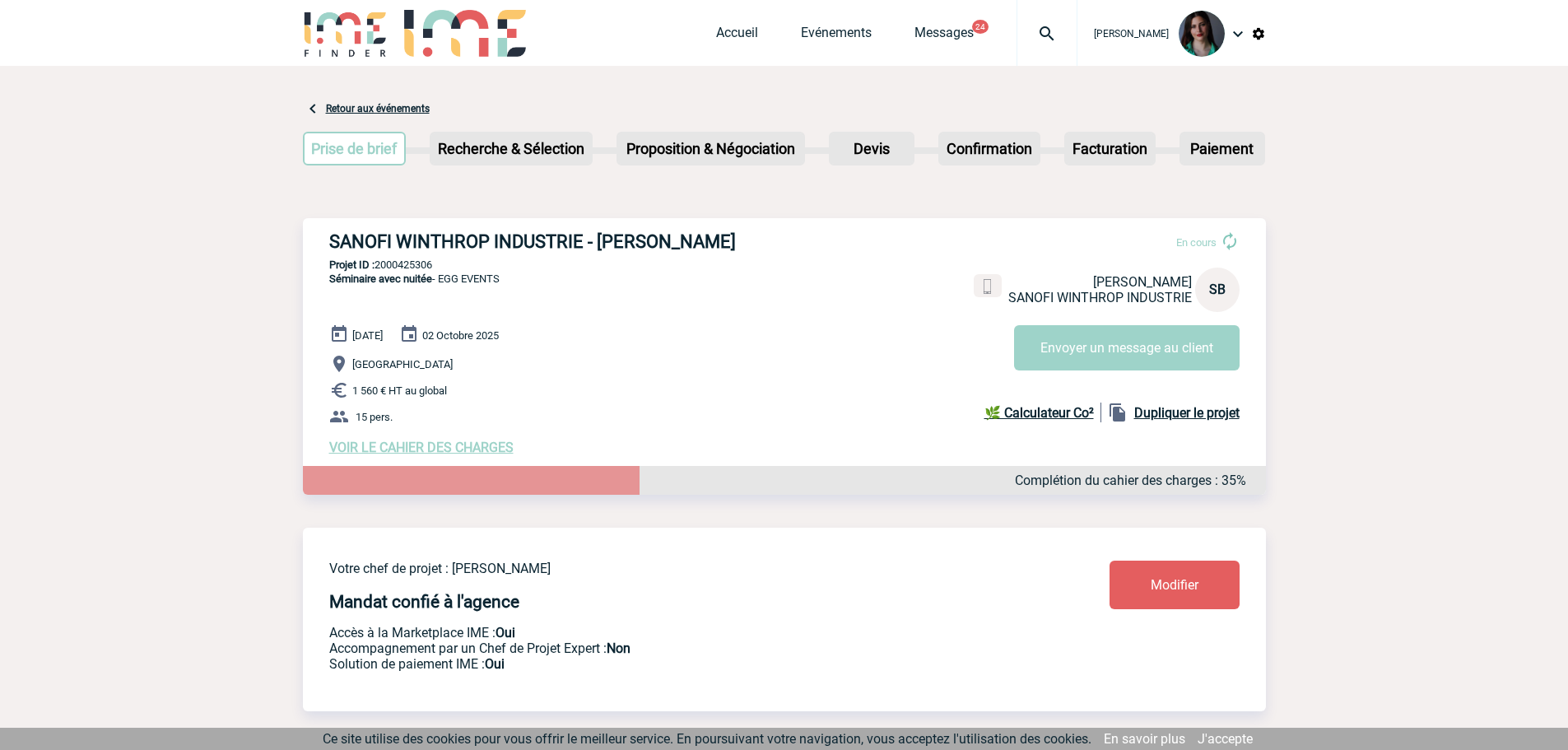
drag, startPoint x: 761, startPoint y: 314, endPoint x: 745, endPoint y: 295, distance: 24.8
click at [757, 309] on div "SANOFI WINTHROP INDUSTRIE - [PERSON_NAME] En cours [PERSON_NAME] WINTHROP INDUS…" at bounding box center [784, 343] width 963 height 250
drag, startPoint x: 711, startPoint y: 240, endPoint x: 327, endPoint y: 237, distance: 384.0
click at [327, 237] on div "SANOFI WINTHROP INDUSTRIE - [PERSON_NAME] En cours [PERSON_NAME] WINTHROP INDUS…" at bounding box center [784, 343] width 963 height 250
copy h3 "SANOFI WINTHROP INDUSTRIE - [PERSON_NAME]"
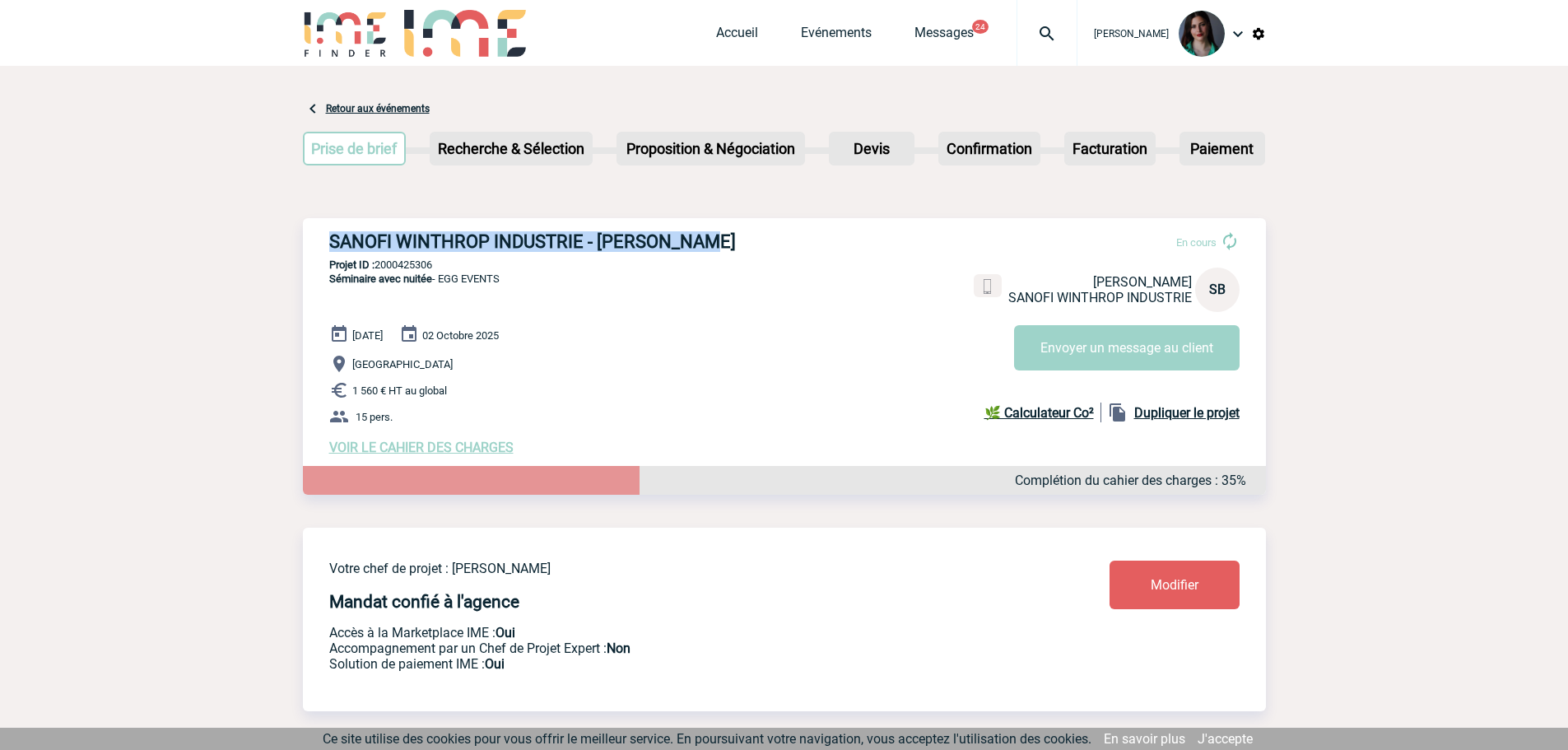
drag, startPoint x: 435, startPoint y: 269, endPoint x: 376, endPoint y: 264, distance: 59.2
click at [376, 264] on p "Projet ID : 2000425306" at bounding box center [784, 264] width 963 height 13
copy p "2000425306"
